Goal: Feedback & Contribution: Submit feedback/report problem

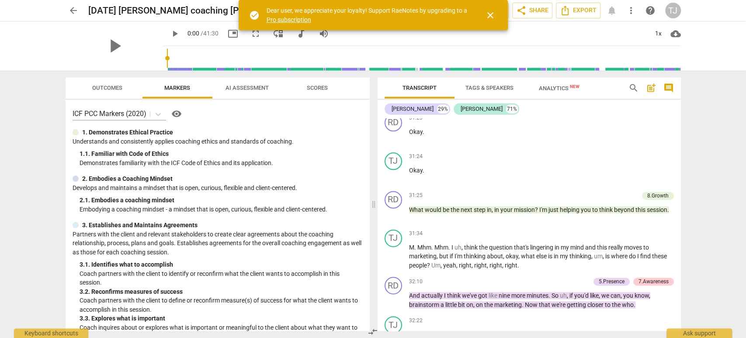
scroll to position [3110, 0]
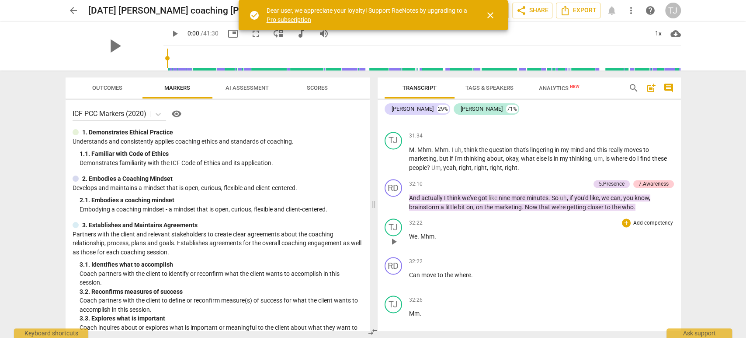
click at [410, 233] on span "We" at bounding box center [413, 236] width 8 height 7
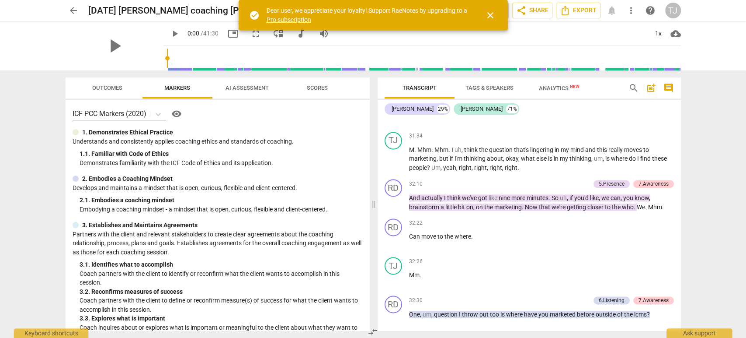
scroll to position [3129, 0]
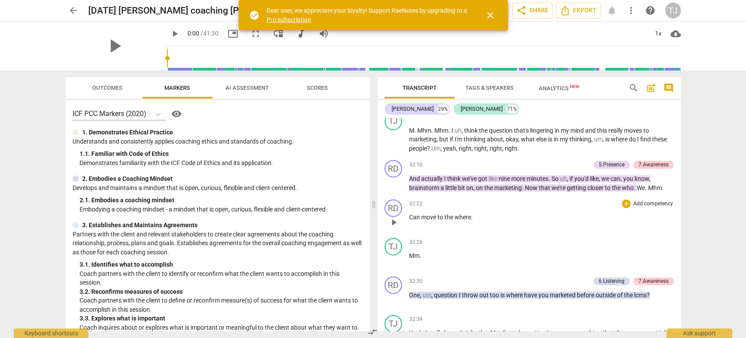
click at [409, 213] on span "Can" at bounding box center [415, 216] width 12 height 7
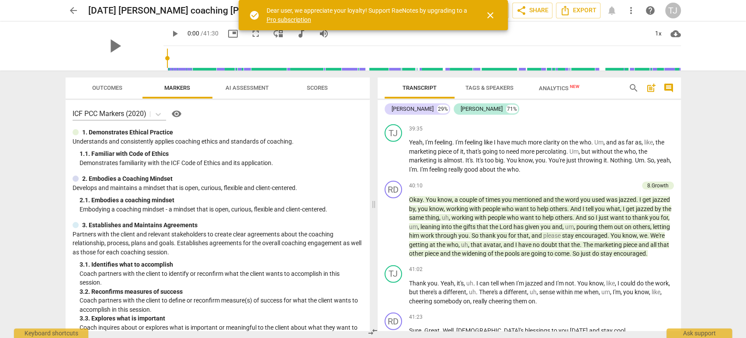
scroll to position [3981, 0]
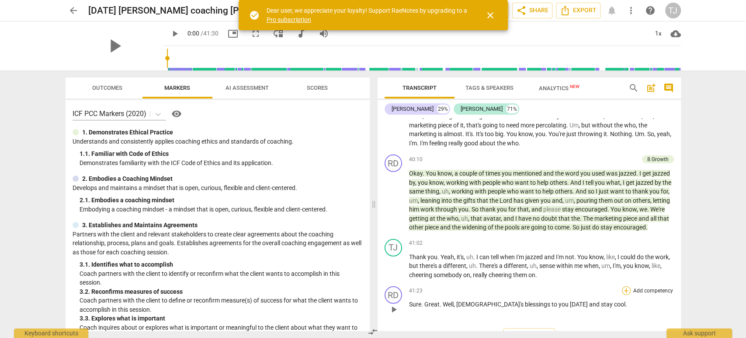
click at [624, 286] on div "+" at bounding box center [626, 290] width 9 height 9
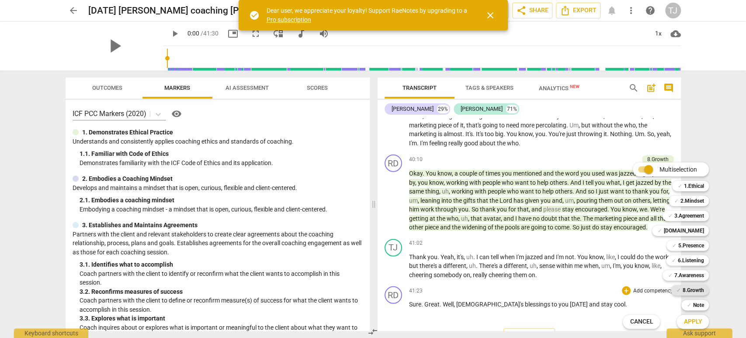
click at [697, 289] on b "8.Growth" at bounding box center [693, 290] width 21 height 10
click at [688, 321] on span "Apply" at bounding box center [693, 321] width 18 height 9
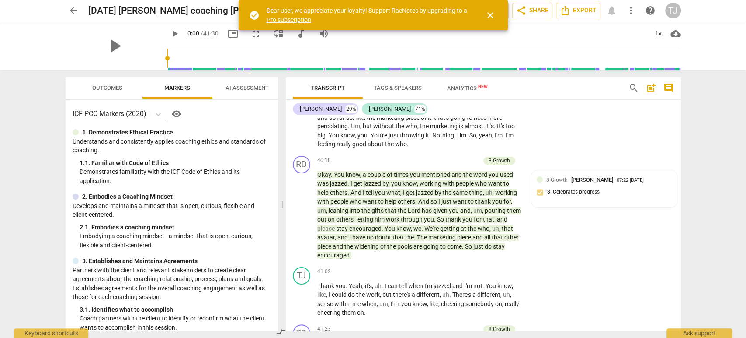
scroll to position [4696, 0]
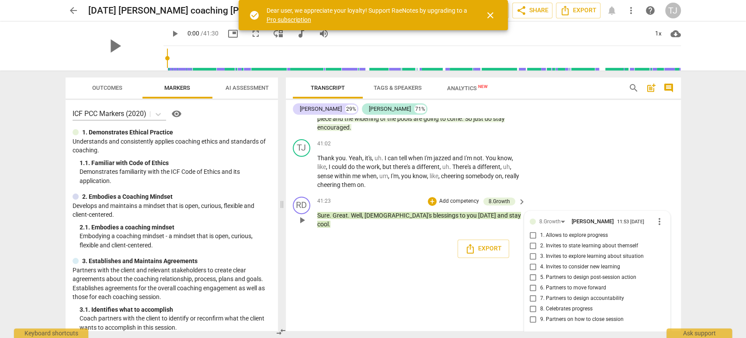
click at [532, 314] on input "9. Partners on how to close session" at bounding box center [534, 319] width 14 height 10
checkbox input "true"
click at [538, 335] on textarea at bounding box center [590, 339] width 121 height 8
type textarea "C"
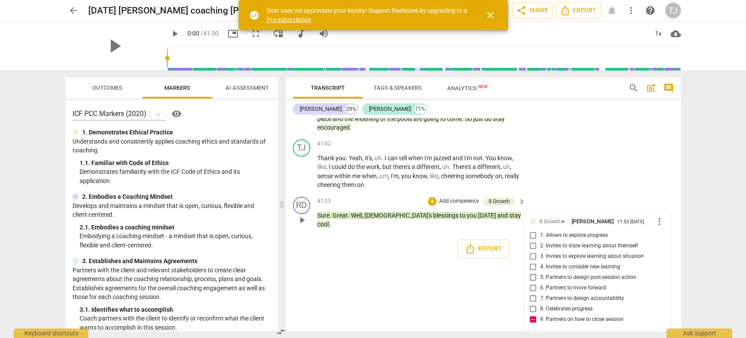
type textarea "C"
type textarea "Co"
type textarea "Coa"
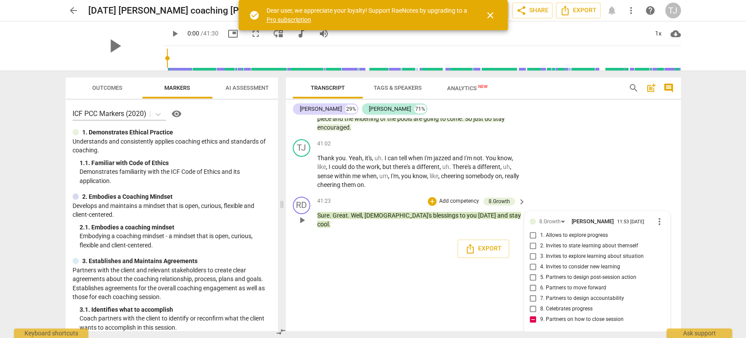
type textarea "Coac"
type textarea "Coach"
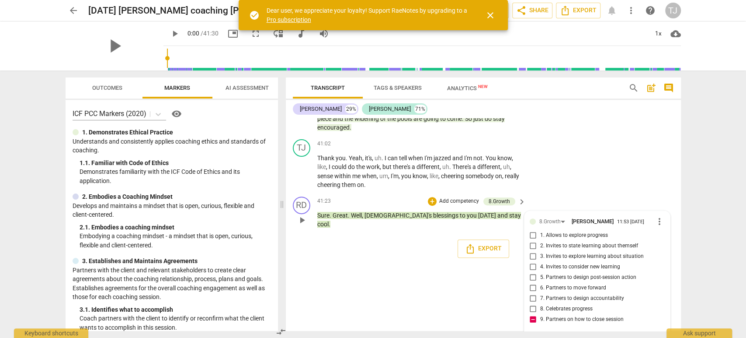
type textarea "Coach"
type textarea "Coach d"
type textarea "Coach di"
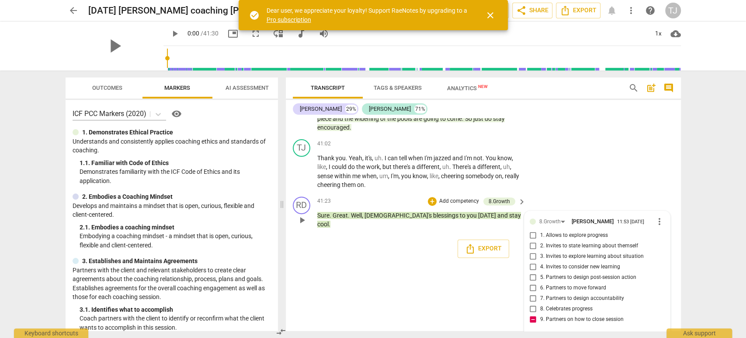
type textarea "Coach did"
type textarea "Coach did n"
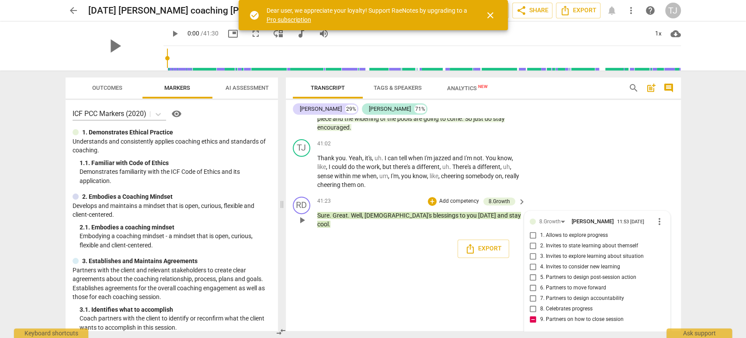
type textarea "Coach did n"
type textarea "Coach did no"
type textarea "Coach did not"
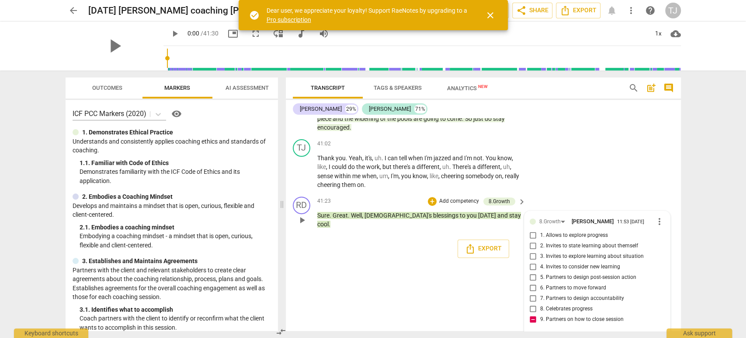
type textarea "Coach did not"
type textarea "Coach did not p"
type textarea "Coach did not pa"
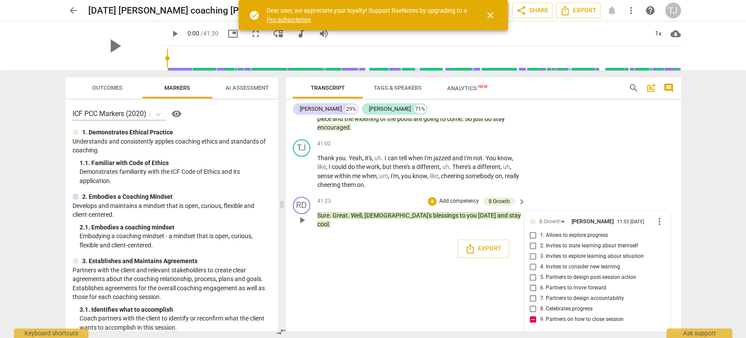
type textarea "Coach did not pa"
type textarea "Coach did not par"
type textarea "Coach did not part"
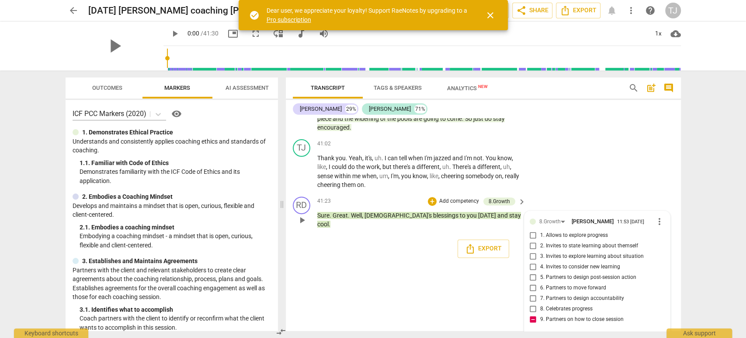
type textarea "Coach did not partn"
type textarea "Coach did not partne"
type textarea "Coach did not partner"
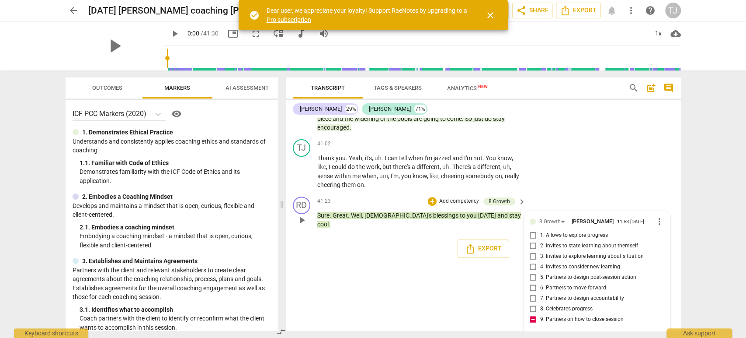
type textarea "Coach did not partner"
type textarea "Coach did not partner o"
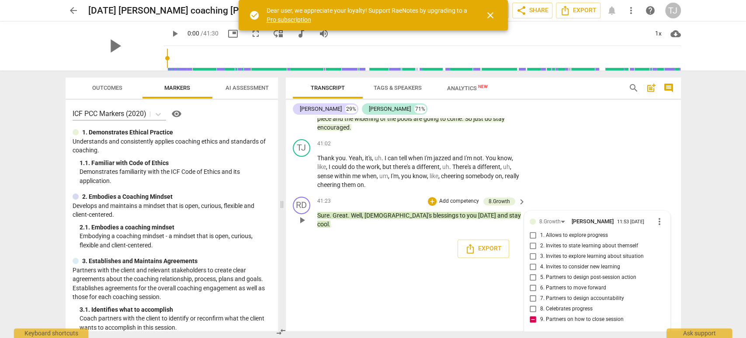
type textarea "Coach did not partner"
type textarea "Coach did not partner w"
type textarea "Coach did not partner [PERSON_NAME]"
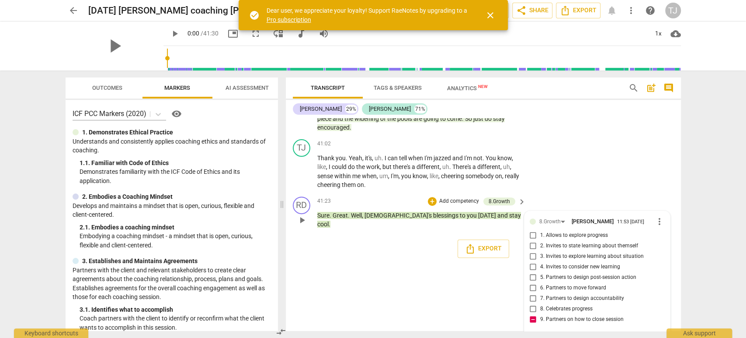
type textarea "Coach did not partner [PERSON_NAME]"
type textarea "Coach did not partner with"
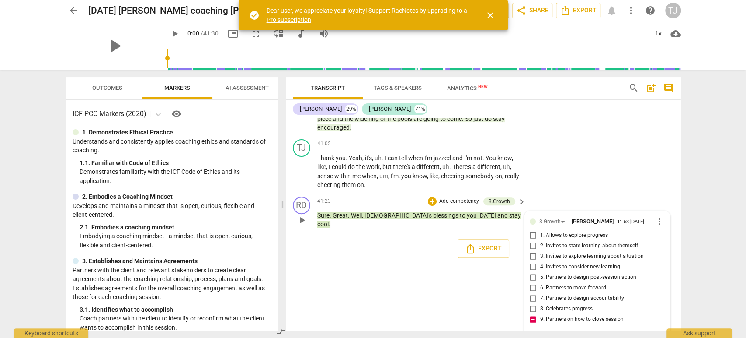
type textarea "Coach did not partner with"
type textarea "Coach did not partner with c"
type textarea "Coach did not partner with cl"
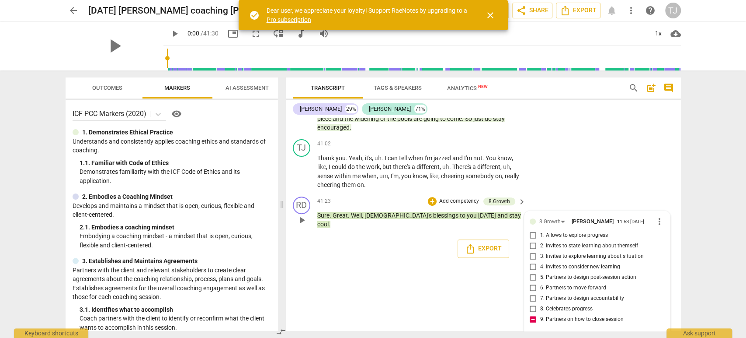
type textarea "Coach did not partner with cl"
type textarea "Coach did not partner with cli"
type textarea "Coach did not partner with [PERSON_NAME]"
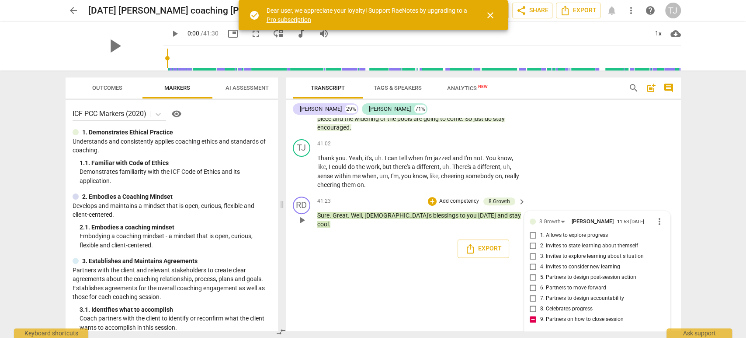
type textarea "Coach did not partner with [PERSON_NAME]"
type textarea "Coach did not partner with client"
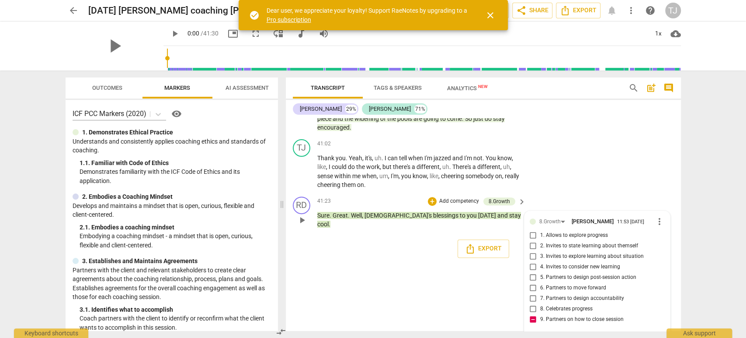
type textarea "Coach did not partner with client"
type textarea "Coach did not partner with client i"
type textarea "Coach did not partner with client in"
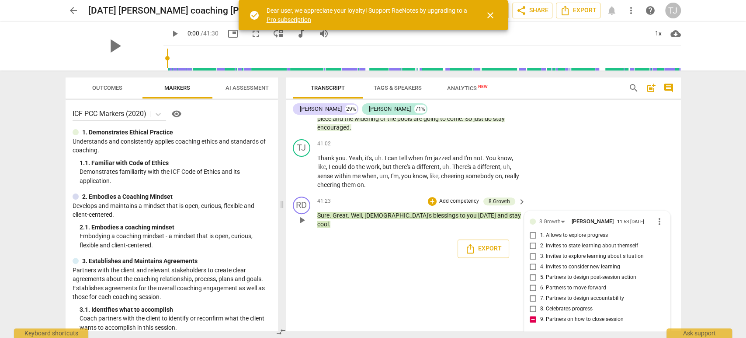
type textarea "Coach did not partner with client in"
type textarea "Coach did not partner with client in h"
type textarea "Coach did not partner with client in ho"
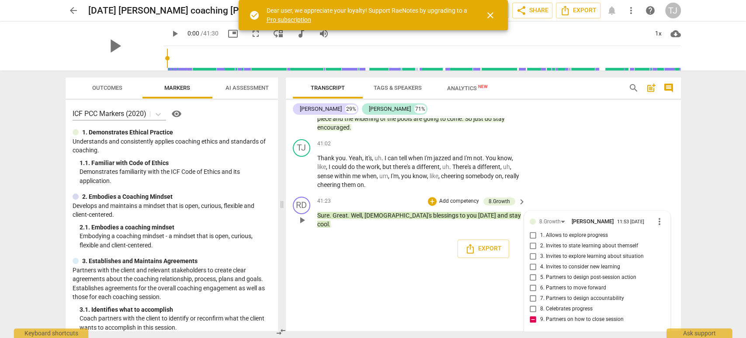
type textarea "Coach did not partner with client in ho"
type textarea "Coach did not partner with client in how"
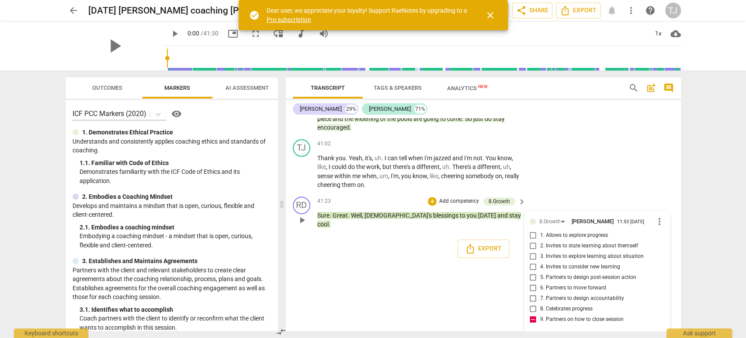
type textarea "Coach did not partner with client in how t"
type textarea "Coach did not partner with client in how to"
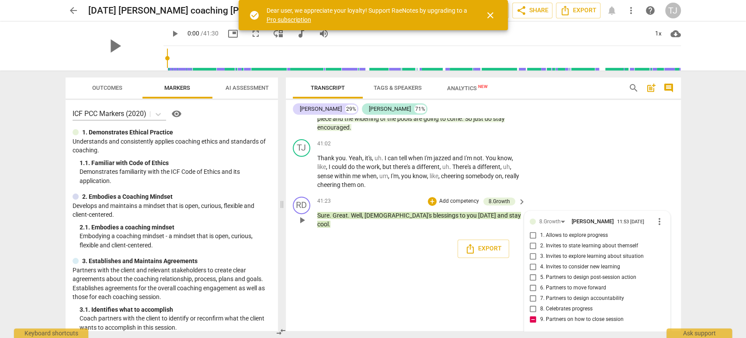
type textarea "Coach did not partner with client in how to"
type textarea "Coach did not partner with client in how to c"
type textarea "Coach did not partner with client in how to cl"
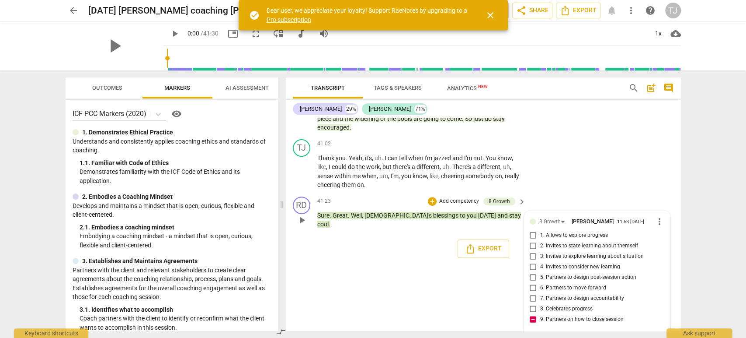
type textarea "Coach did not partner with client in how to clo"
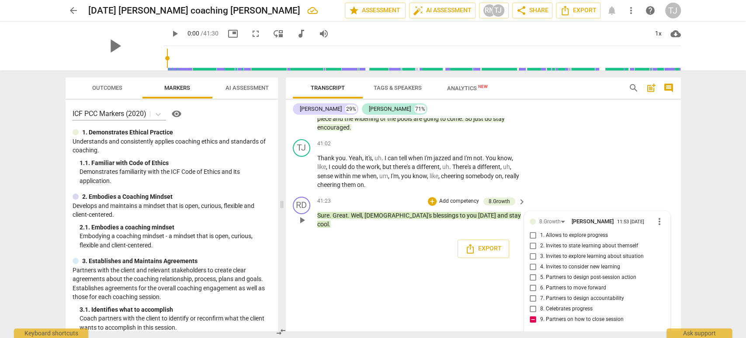
type textarea "Coach did not partner with client in how to clos"
type textarea "Coach did not partner with client in how to close"
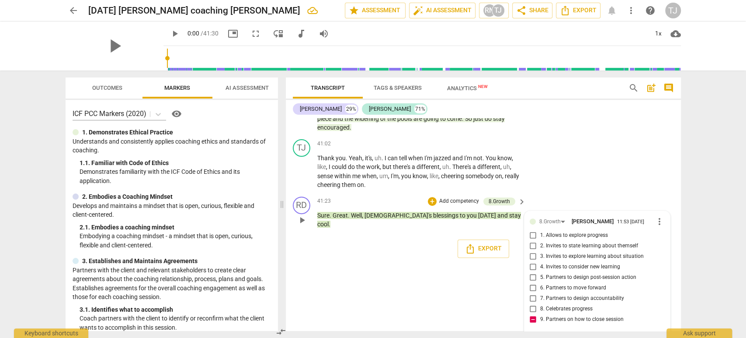
type textarea "Coach did not partner with client in how to close"
type textarea "Coach did not partner with client in how to close t"
type textarea "Coach did not partner with client in how to close th"
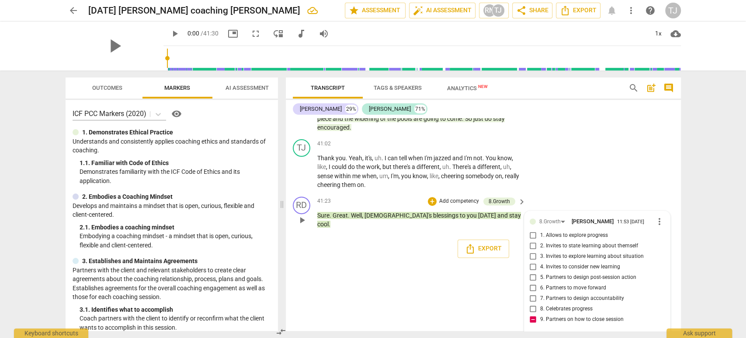
type textarea "Coach did not partner with client in how to close th"
type textarea "Coach did not partner with client in how to close the"
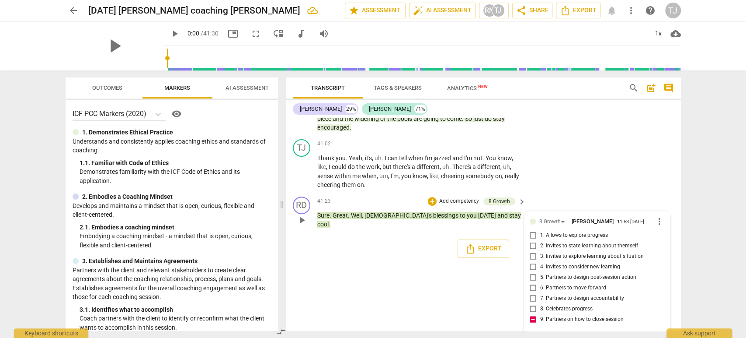
type textarea "Coach did not partner with client in how to close the s"
type textarea "Coach did not partner with client in how to close the se"
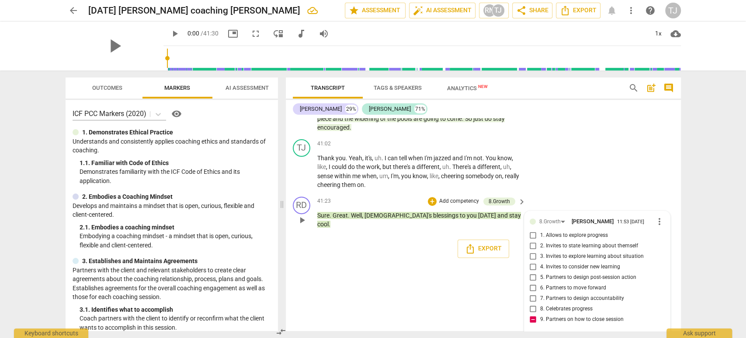
type textarea "Coach did not partner with client in how to close the ses"
type textarea "Coach did not partner with client in how to close the sess"
type textarea "Coach did not partner with client in how to close the sessi"
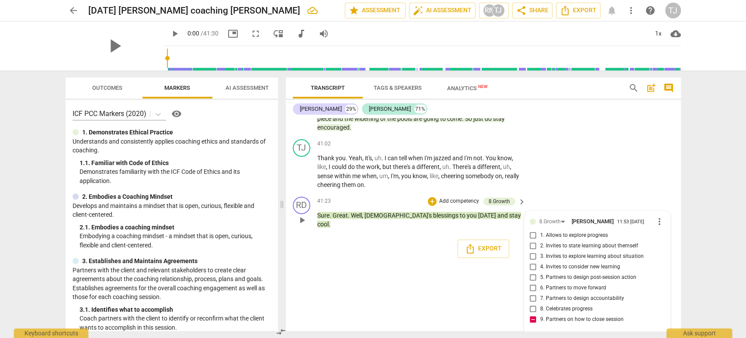
type textarea "Coach did not partner with client in how to close the sessi"
type textarea "Coach did not partner with client in how to close the sessio"
type textarea "Coach did not partner with client in how to close the session"
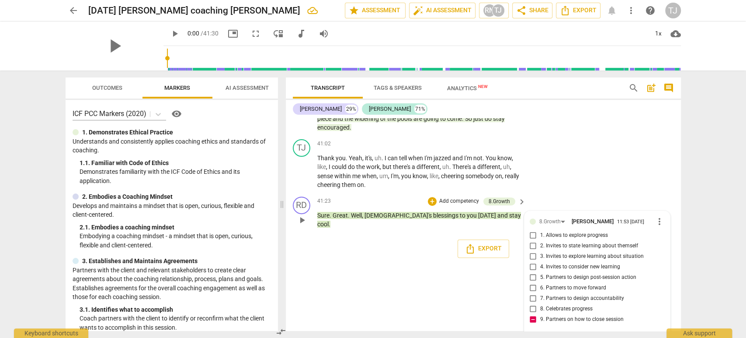
type textarea "Coach did not partner with client in how to close the session."
click at [654, 337] on span "send" at bounding box center [659, 343] width 10 height 10
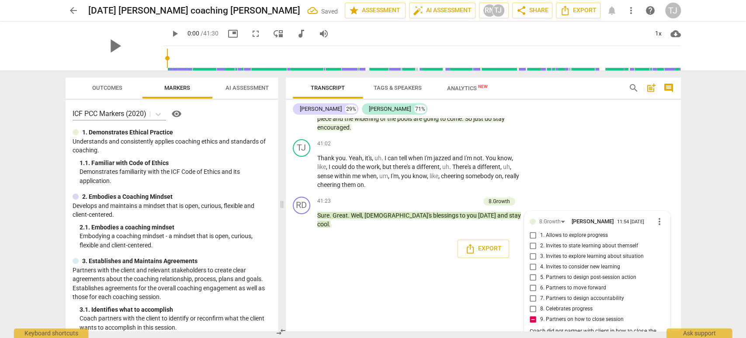
click at [107, 90] on span "Outcomes" at bounding box center [107, 87] width 30 height 7
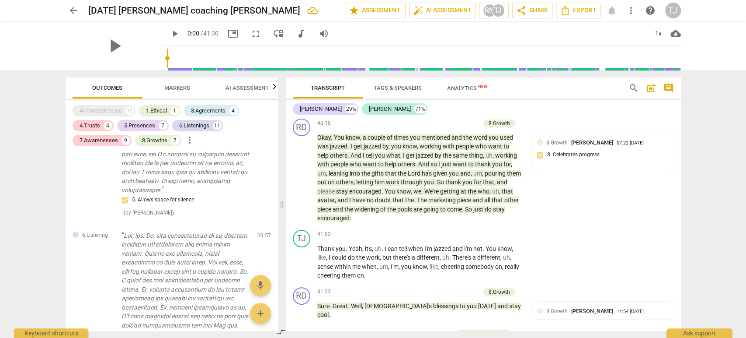
scroll to position [1895, 0]
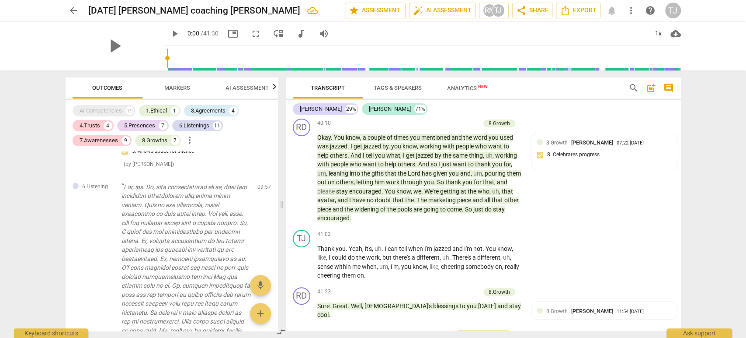
click at [255, 88] on span "AI Assessment" at bounding box center [247, 87] width 43 height 7
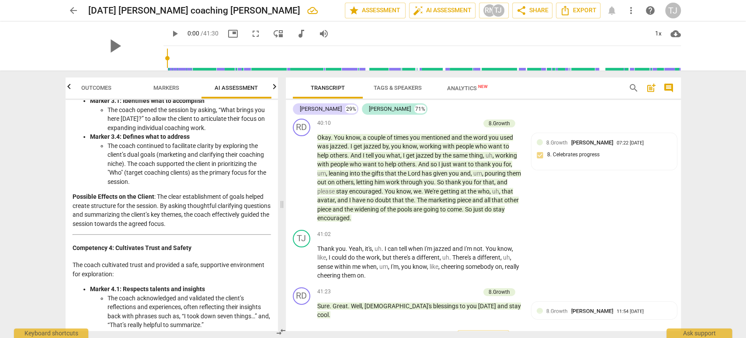
scroll to position [437, 0]
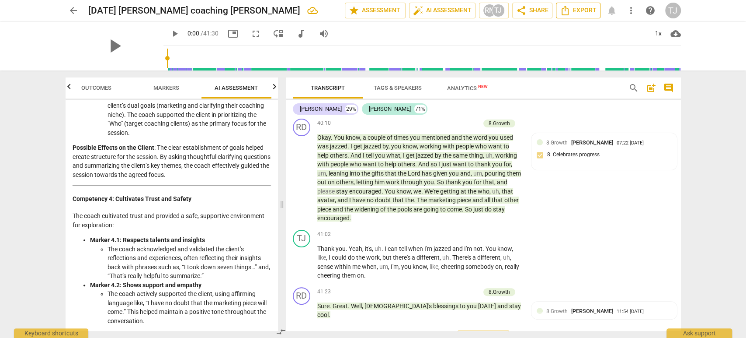
click at [581, 9] on span "Export" at bounding box center [578, 10] width 37 height 10
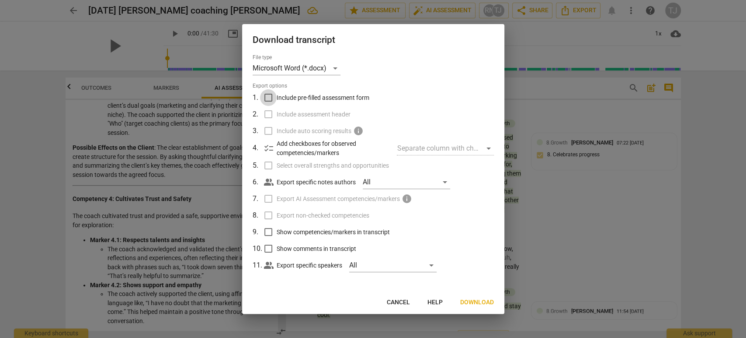
click at [268, 97] on input "Include pre-filled assessment form" at bounding box center [268, 97] width 17 height 17
checkbox input "true"
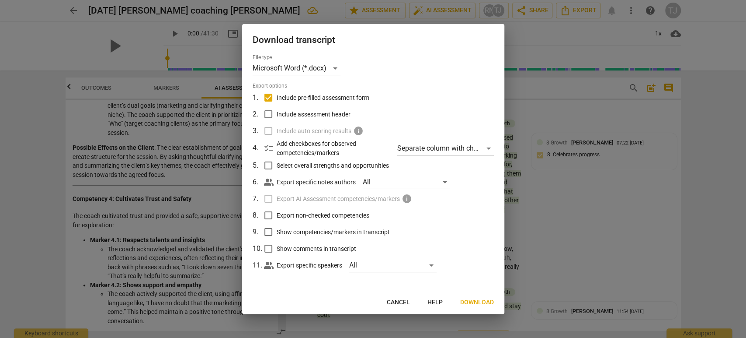
click at [270, 114] on input "Include assessment header" at bounding box center [268, 114] width 17 height 17
checkbox input "true"
click at [269, 166] on input "Select overall strengths and opportunities" at bounding box center [268, 165] width 17 height 17
checkbox input "true"
click at [267, 215] on input "Export non-checked competencies" at bounding box center [268, 215] width 17 height 17
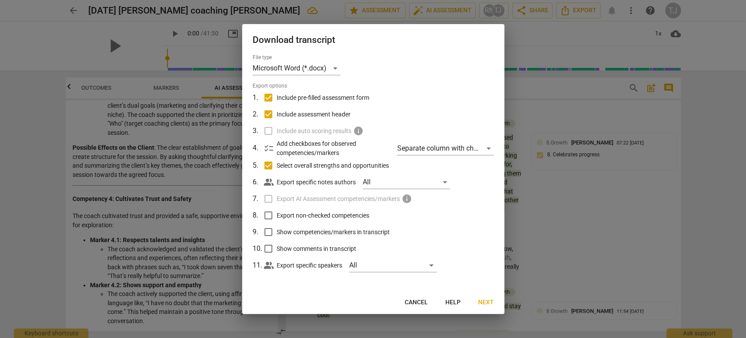
checkbox input "true"
drag, startPoint x: 264, startPoint y: 228, endPoint x: 265, endPoint y: 234, distance: 5.7
click at [265, 228] on input "Show competencies/markers in transcript" at bounding box center [268, 231] width 17 height 17
checkbox input "true"
click at [263, 248] on input "Show comments in transcript" at bounding box center [268, 248] width 17 height 17
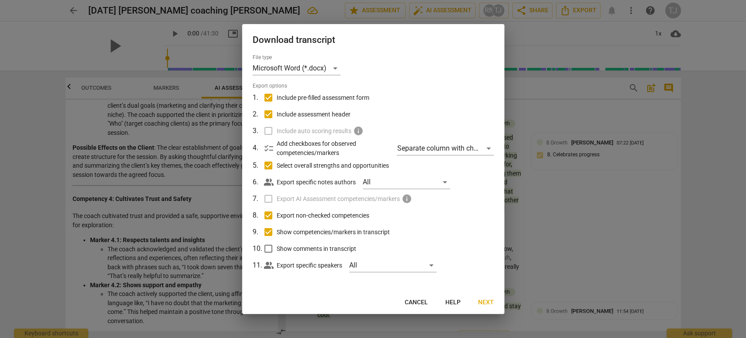
checkbox input "true"
click at [488, 302] on span "Next" at bounding box center [486, 302] width 16 height 9
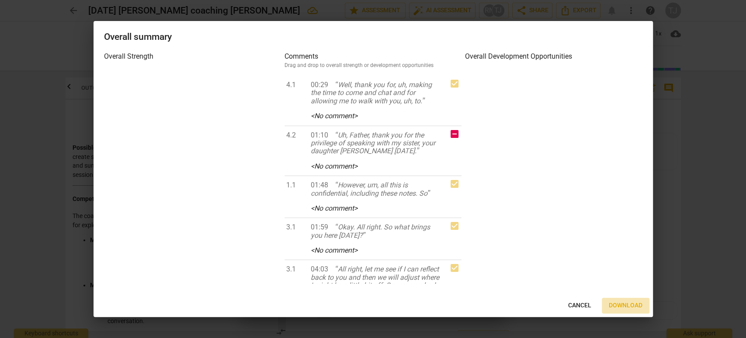
click at [628, 308] on span "Download" at bounding box center [626, 305] width 34 height 9
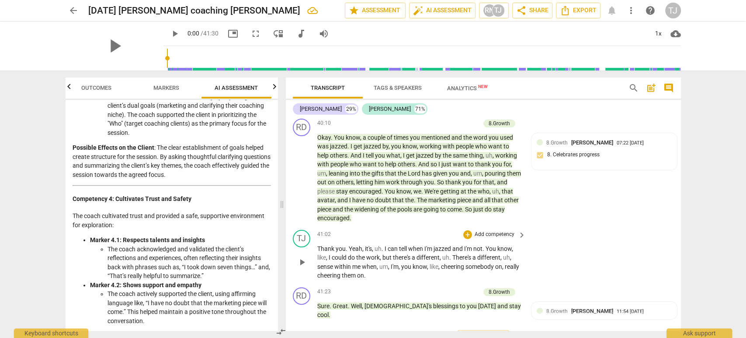
scroll to position [4605, 0]
